Goal: Information Seeking & Learning: Learn about a topic

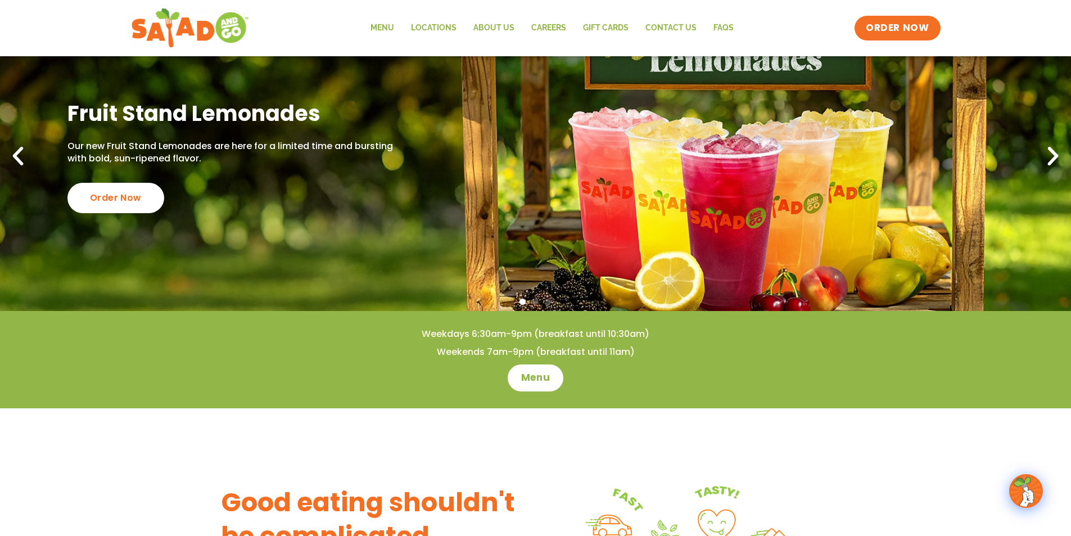
scroll to position [225, 0]
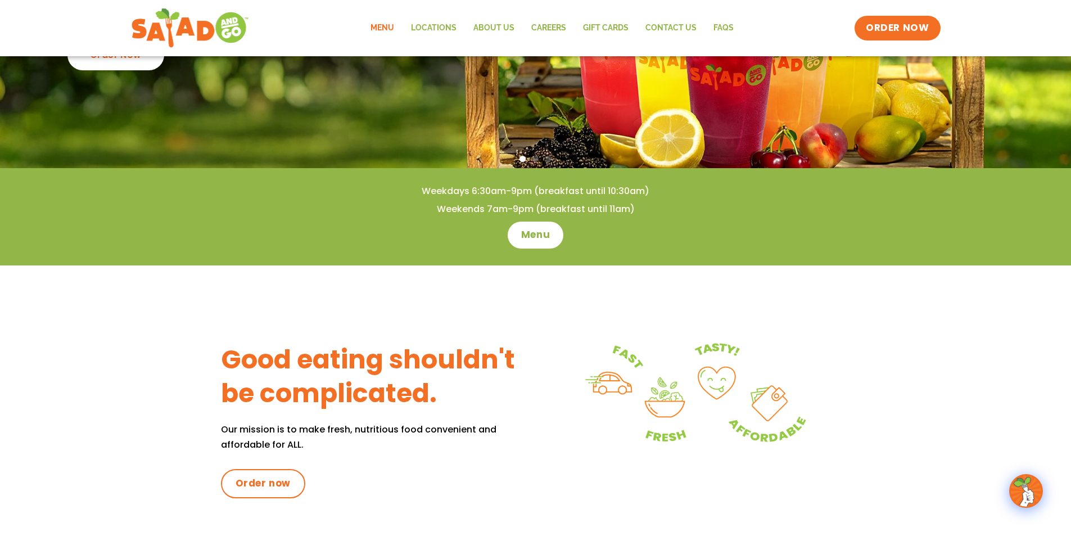
click at [388, 23] on link "Menu" at bounding box center [382, 28] width 40 height 26
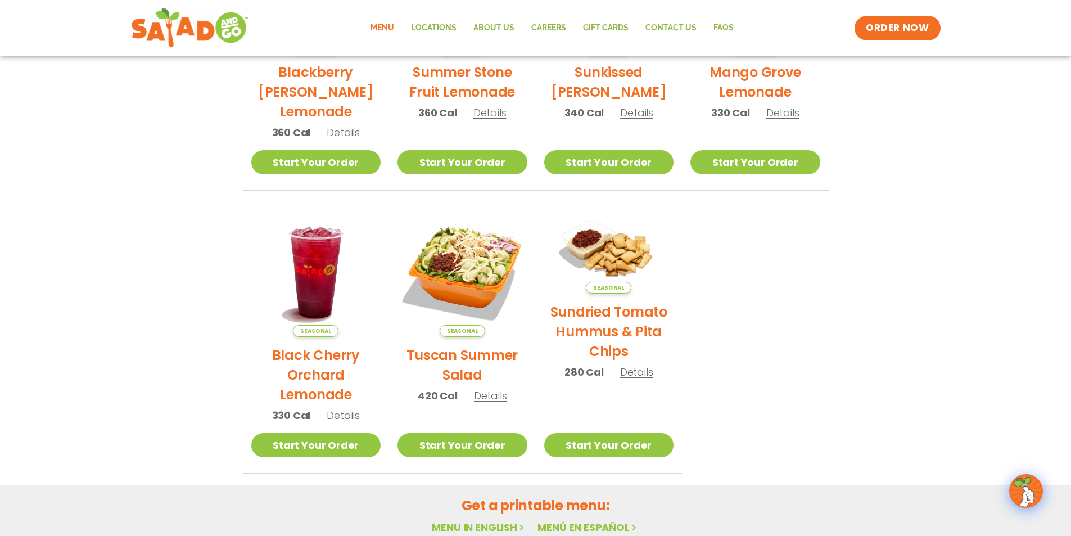
scroll to position [56, 0]
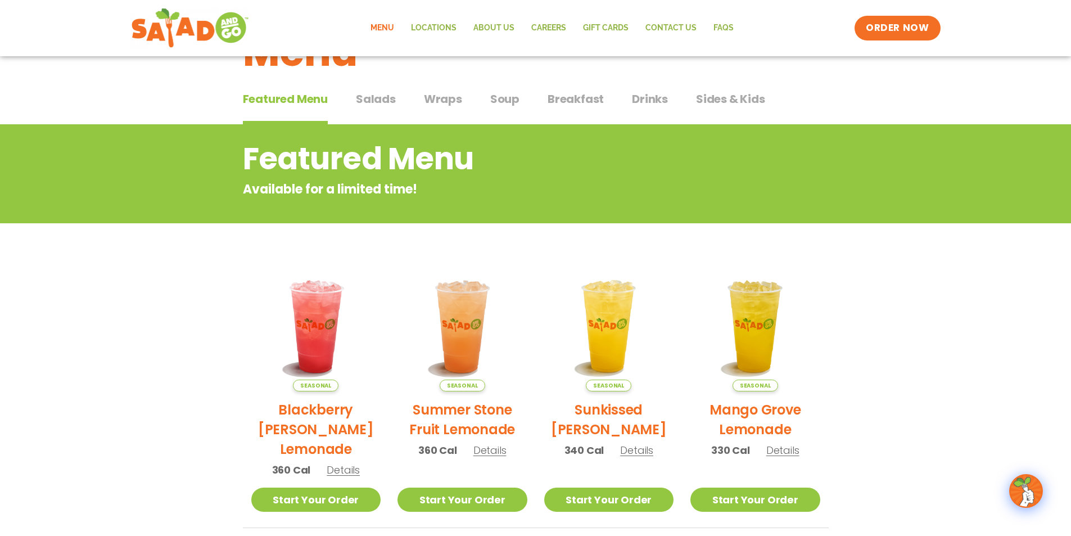
click at [381, 112] on button "Salads Salads" at bounding box center [376, 107] width 40 height 34
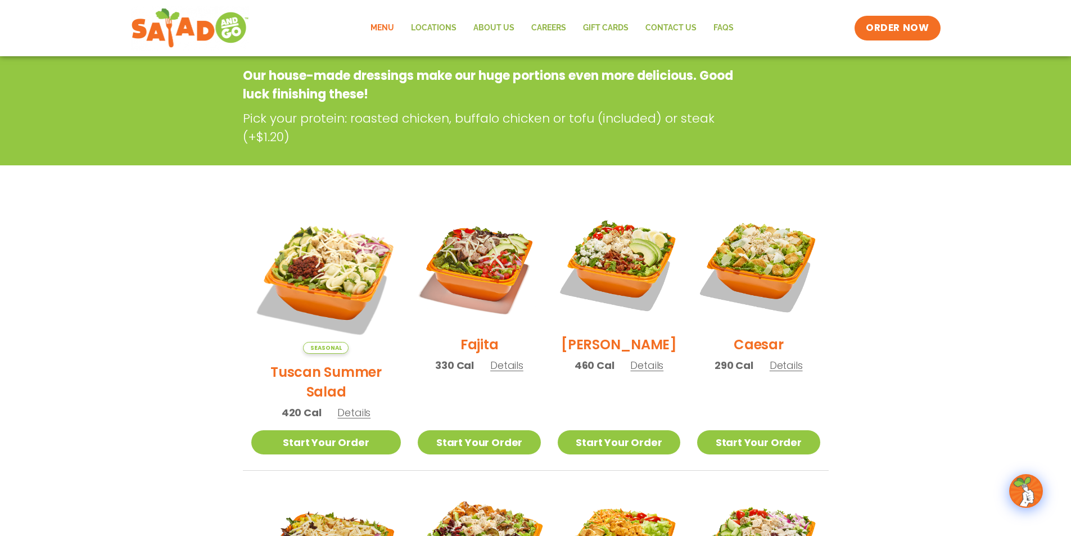
scroll to position [169, 0]
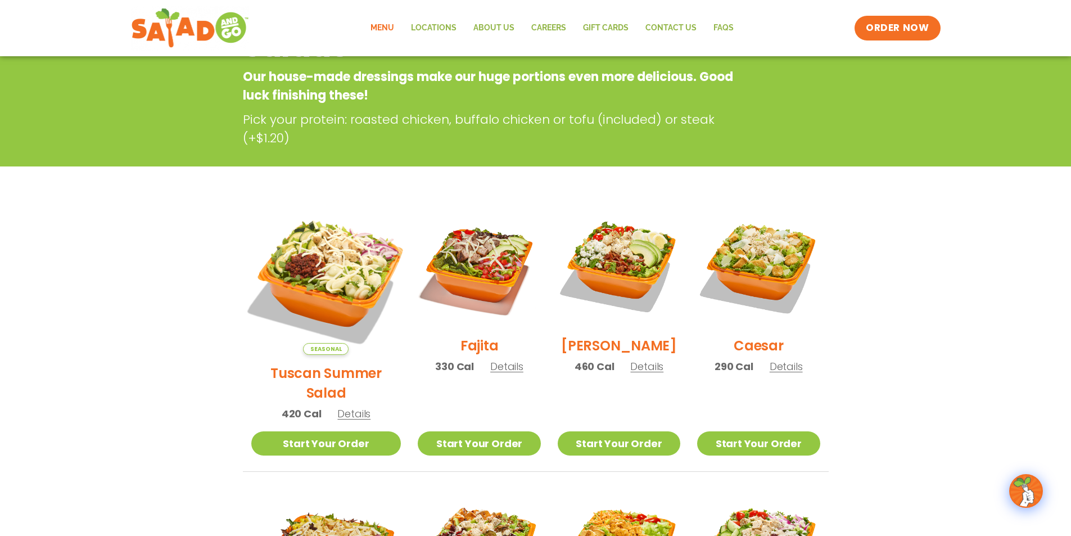
click at [312, 264] on img at bounding box center [326, 280] width 176 height 176
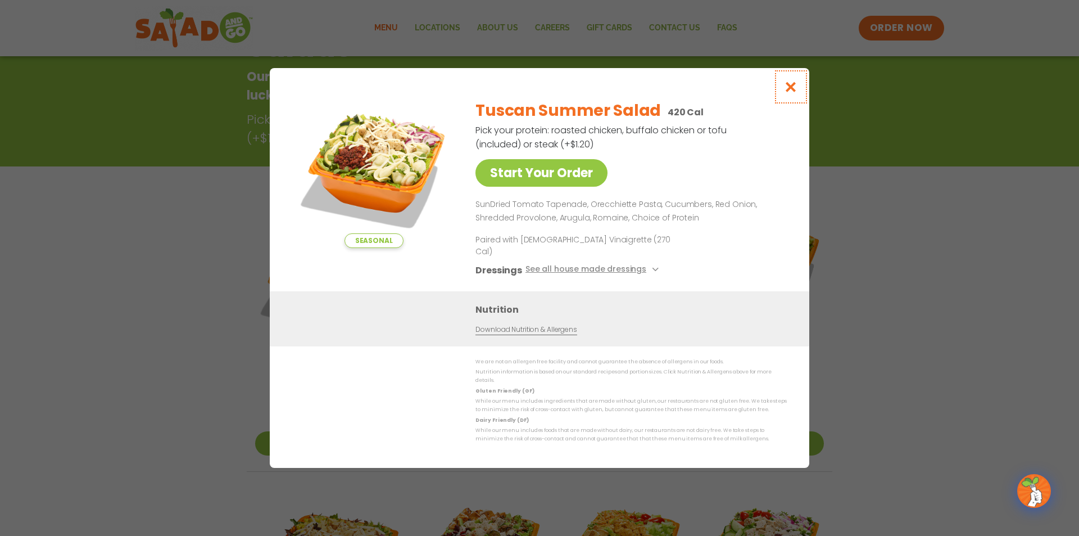
click at [794, 93] on icon "Close modal" at bounding box center [791, 87] width 14 height 12
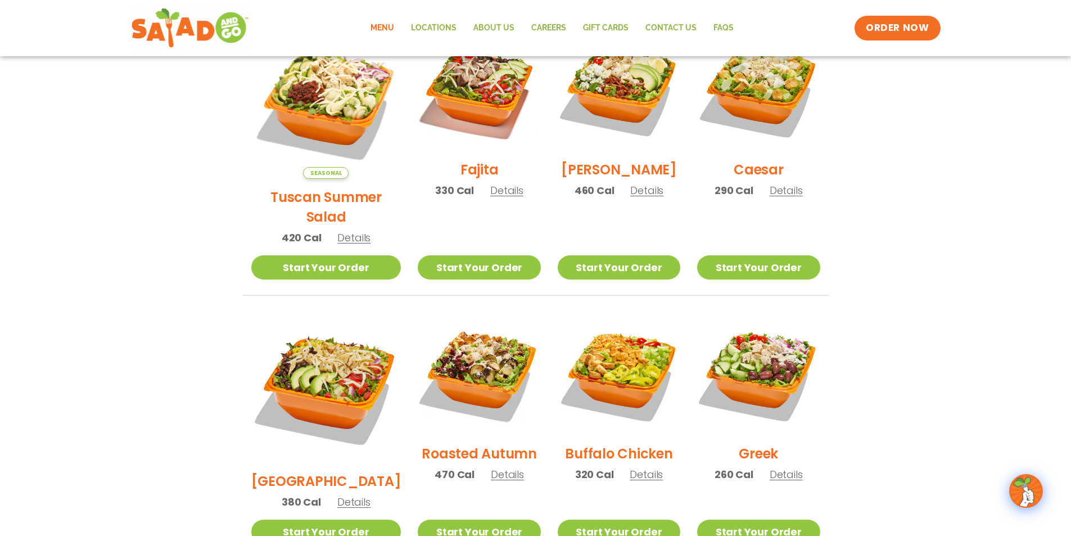
scroll to position [349, 0]
